Goal: Navigation & Orientation: Find specific page/section

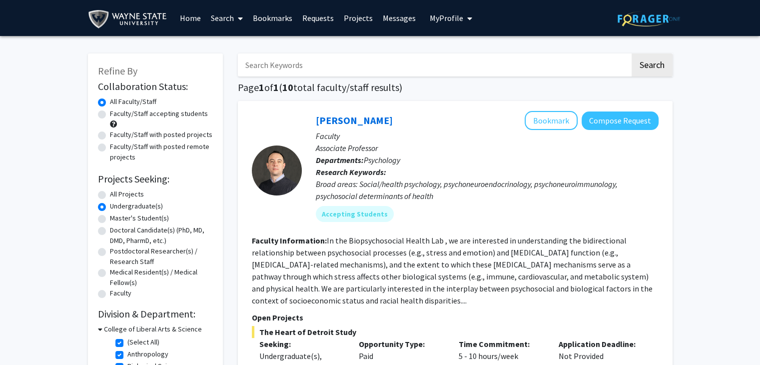
click at [280, 14] on link "Bookmarks" at bounding box center [272, 17] width 49 height 35
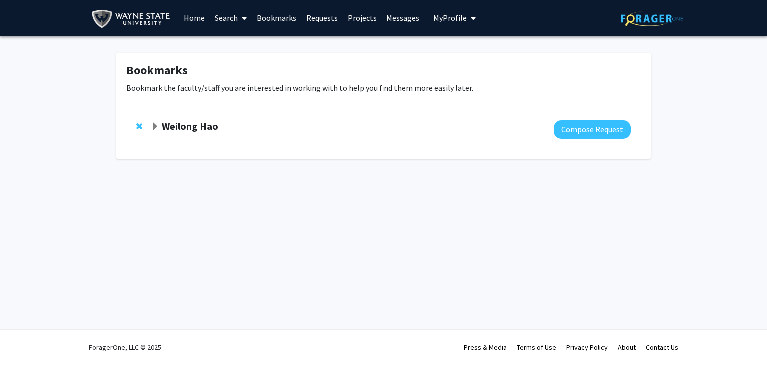
click at [201, 124] on strong "Weilong Hao" at bounding box center [190, 126] width 56 height 12
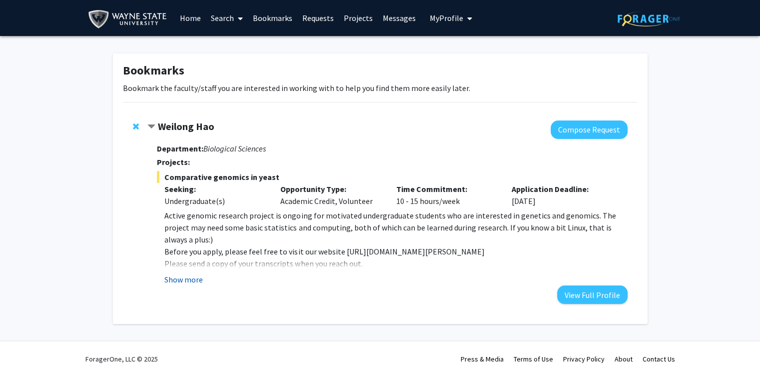
click at [188, 284] on button "Show more" at bounding box center [183, 279] width 38 height 12
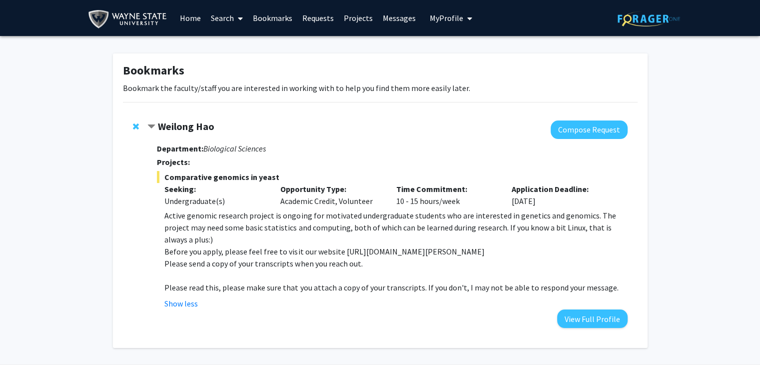
click at [182, 125] on strong "Weilong Hao" at bounding box center [186, 126] width 56 height 12
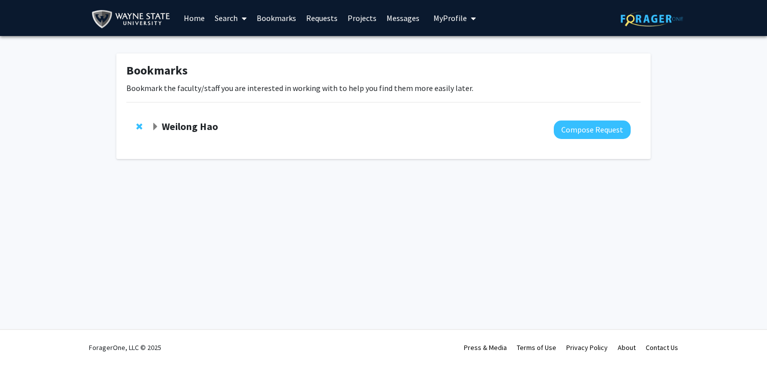
click at [182, 125] on strong "Weilong Hao" at bounding box center [190, 126] width 56 height 12
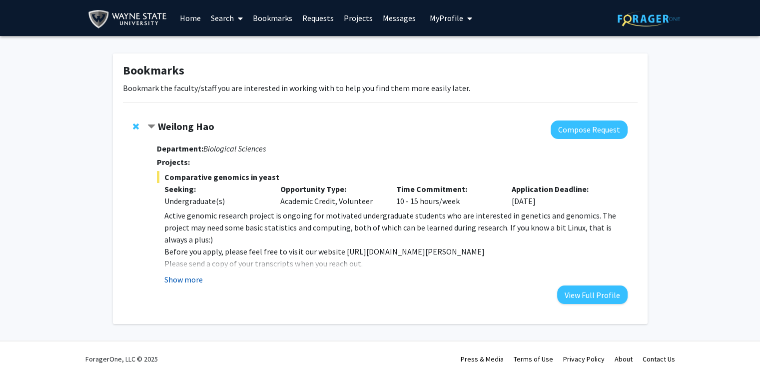
click at [190, 280] on button "Show more" at bounding box center [183, 279] width 38 height 12
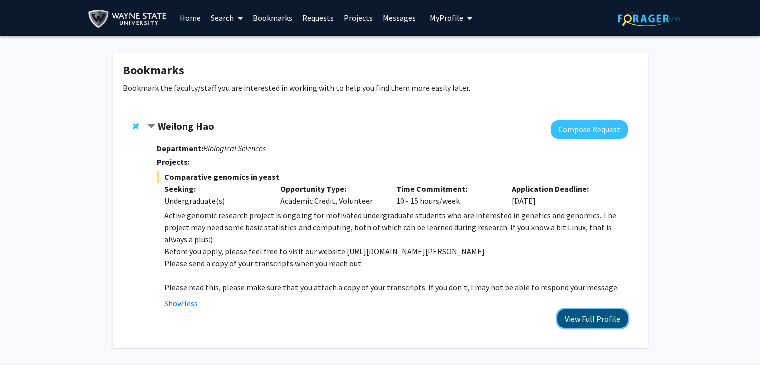
click at [600, 311] on button "View Full Profile" at bounding box center [592, 318] width 70 height 18
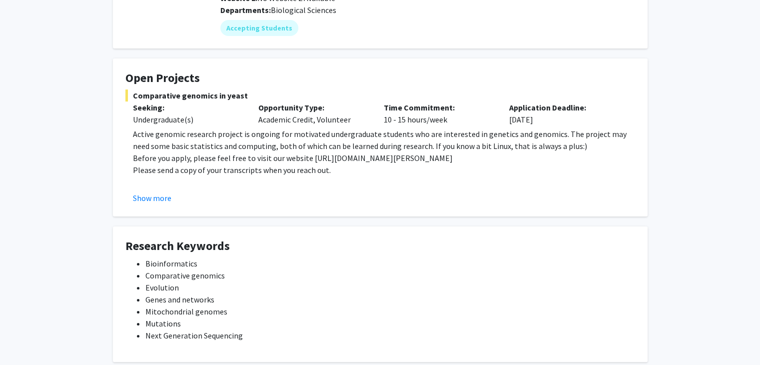
scroll to position [136, 0]
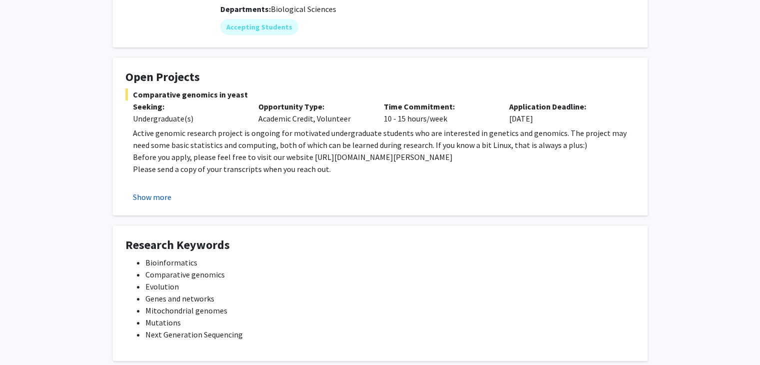
click at [156, 194] on button "Show more" at bounding box center [152, 197] width 38 height 12
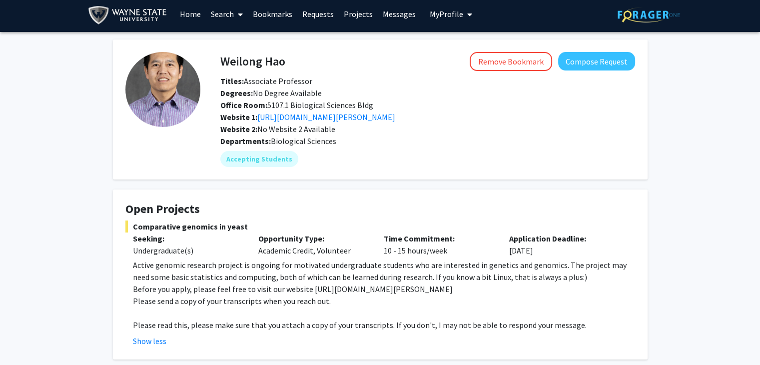
scroll to position [0, 0]
